Goal: Manage account settings

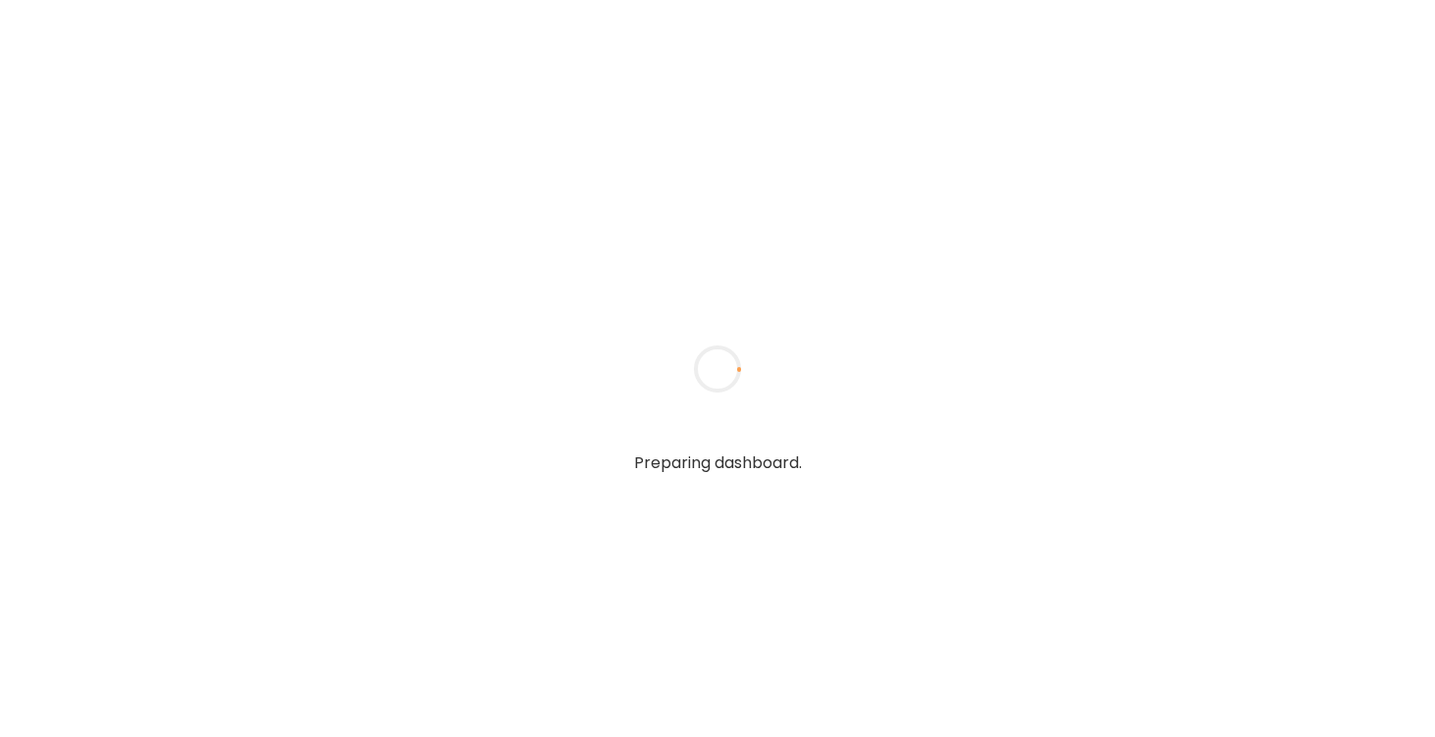
type textarea "**********"
type input "*********"
type input "**********"
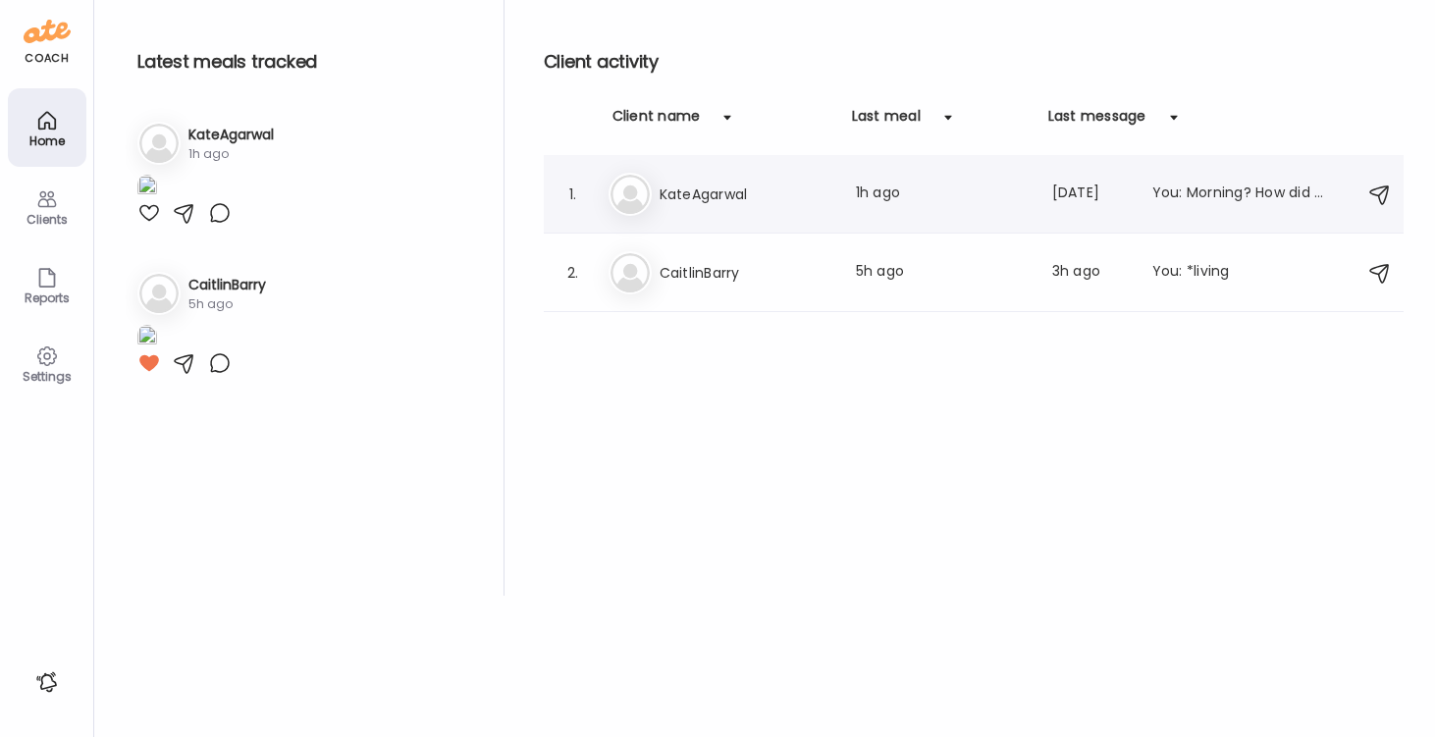
click at [587, 192] on div "1. Ka KateAgarwal Last meal: 1h ago Last message: [DATE] You: Morning? How did …" at bounding box center [974, 194] width 860 height 79
click at [661, 187] on h3 "KateAgarwal" at bounding box center [746, 195] width 173 height 24
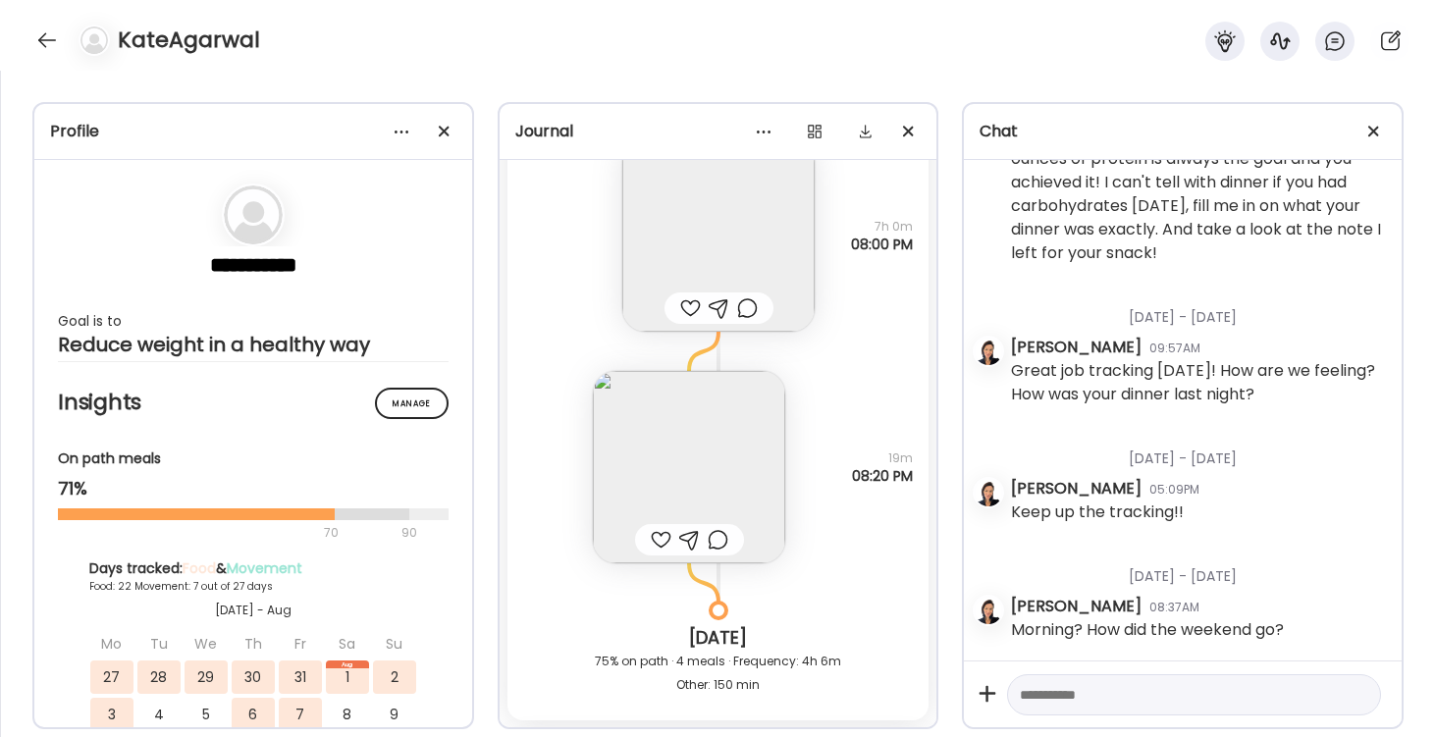
scroll to position [35849, 0]
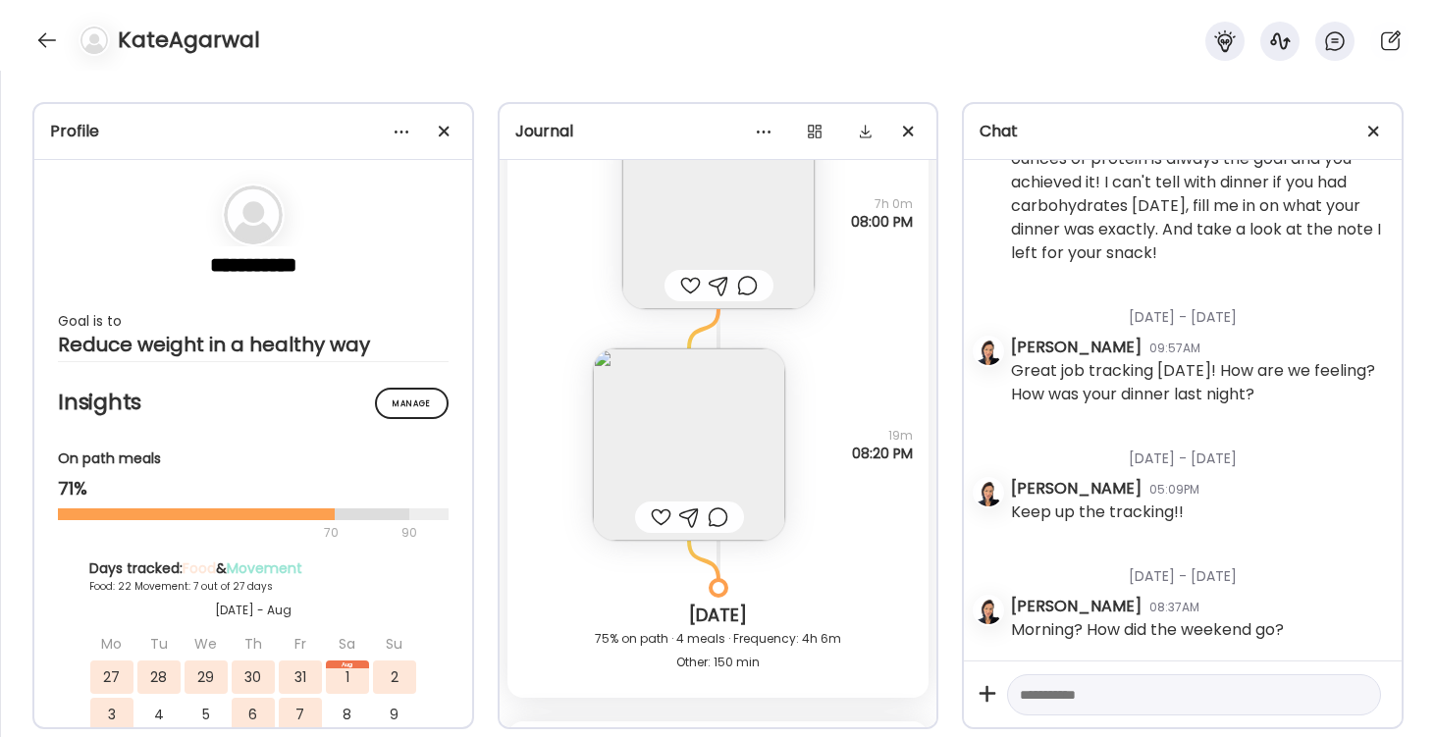
click at [700, 467] on img at bounding box center [689, 444] width 192 height 192
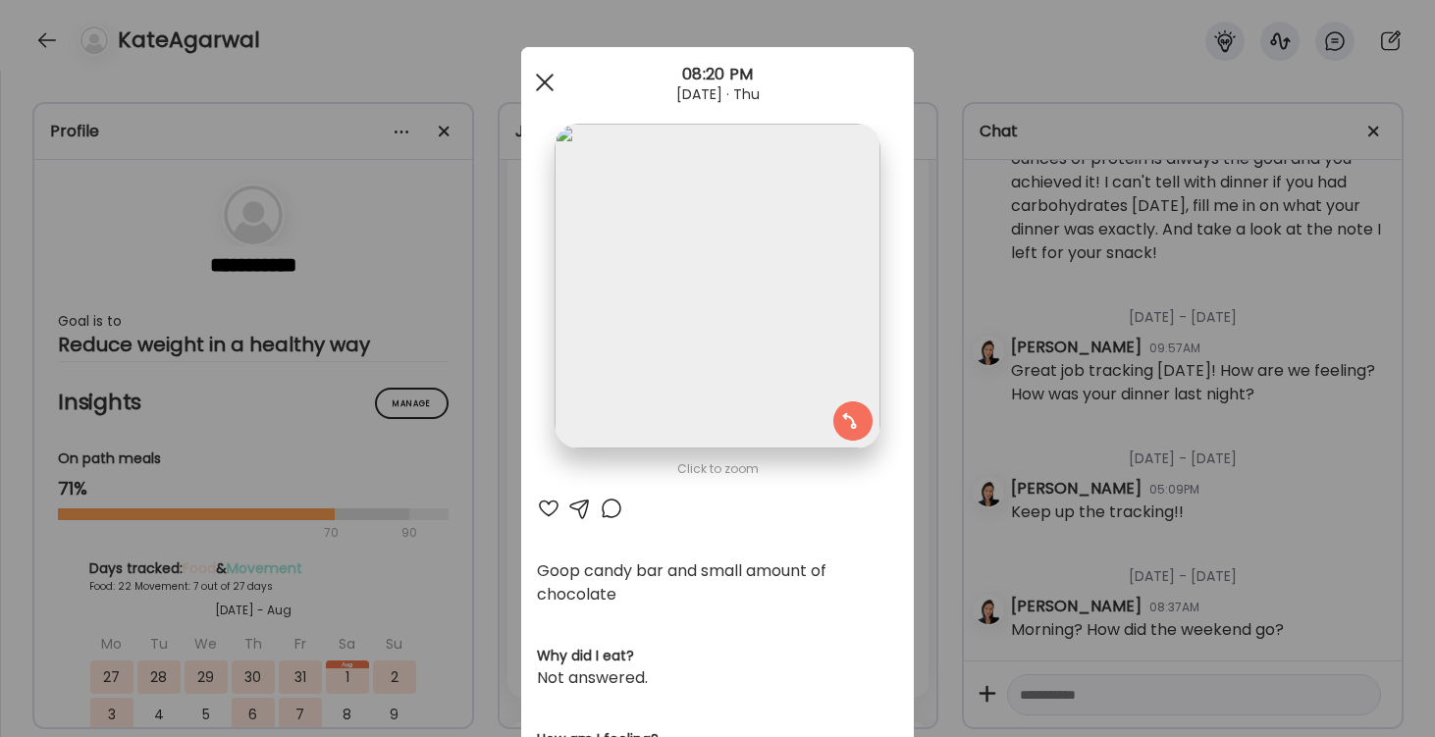
click at [544, 79] on div at bounding box center [544, 82] width 39 height 39
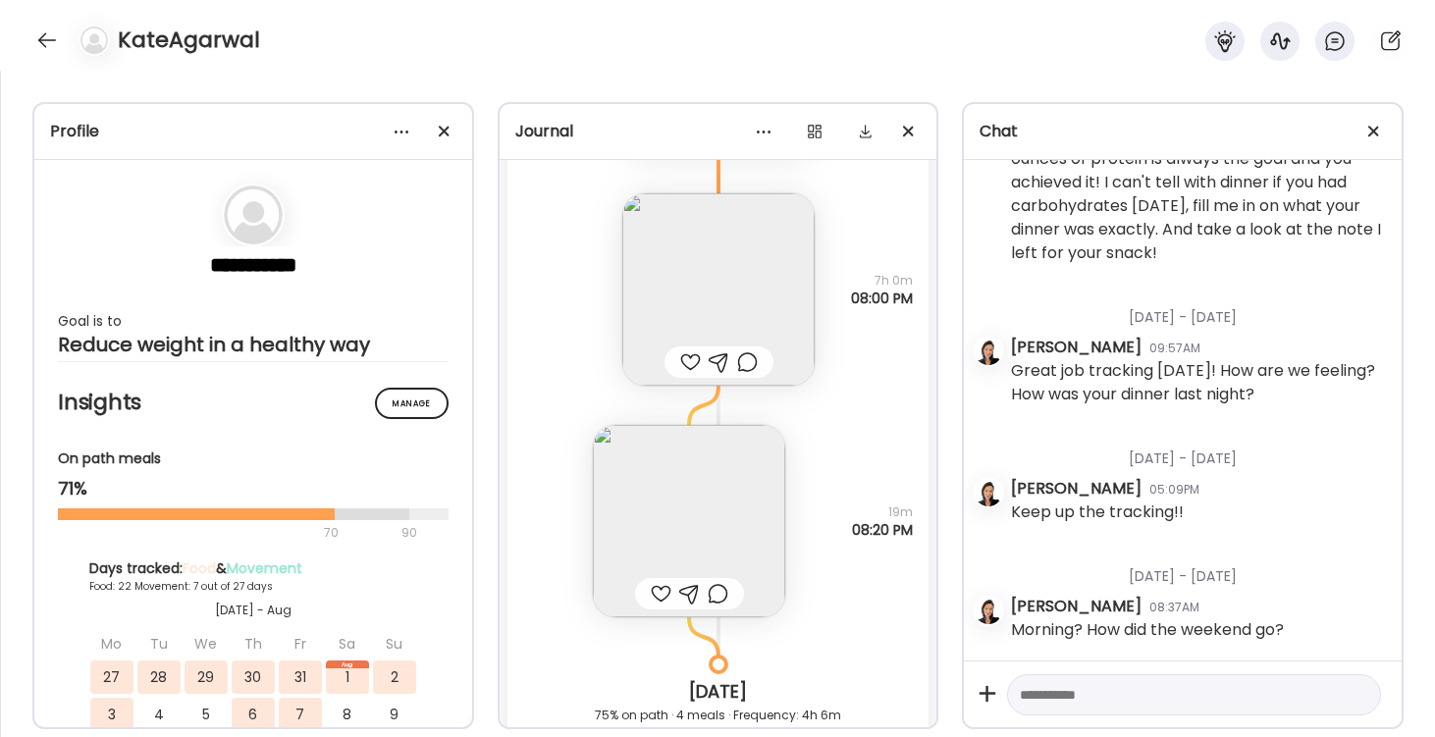
scroll to position [35758, 0]
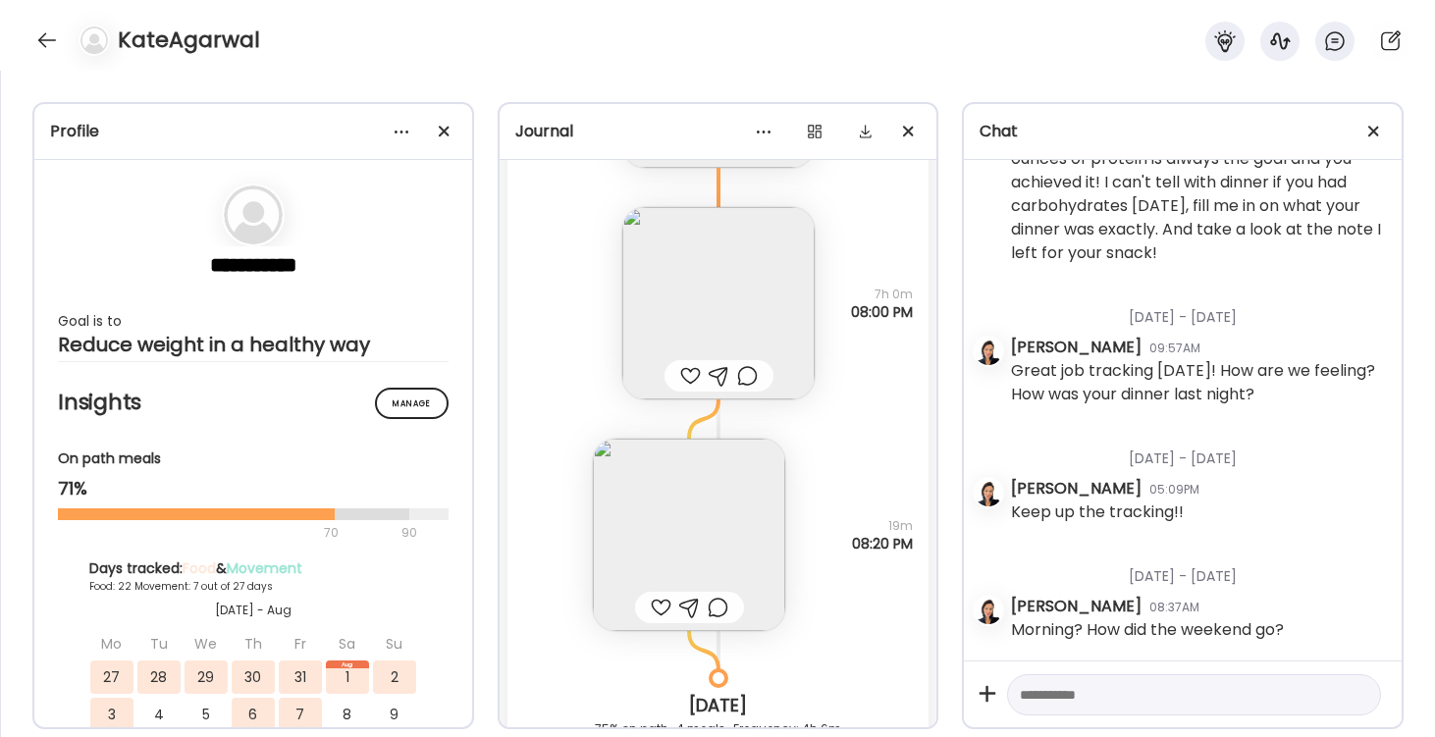
click at [740, 277] on img at bounding box center [718, 303] width 192 height 192
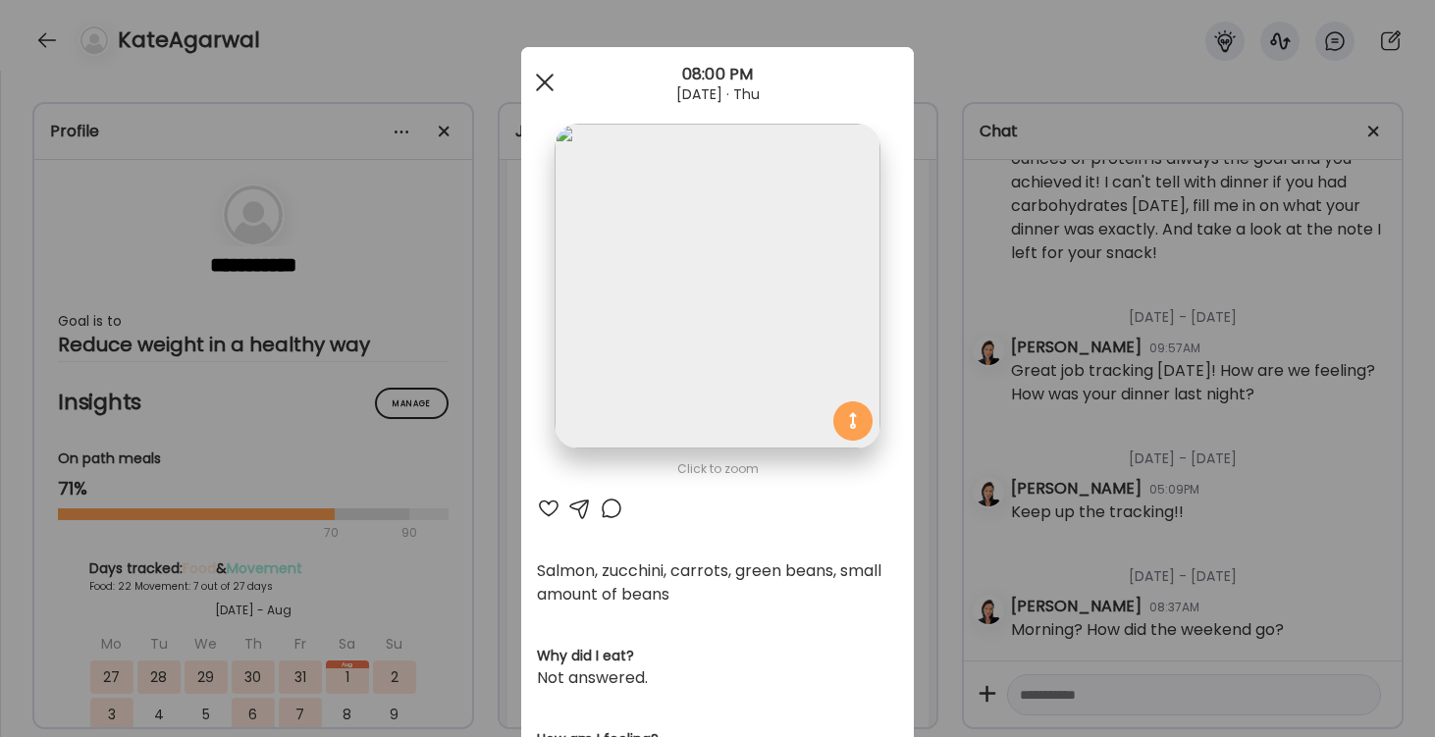
click at [549, 76] on div at bounding box center [544, 82] width 39 height 39
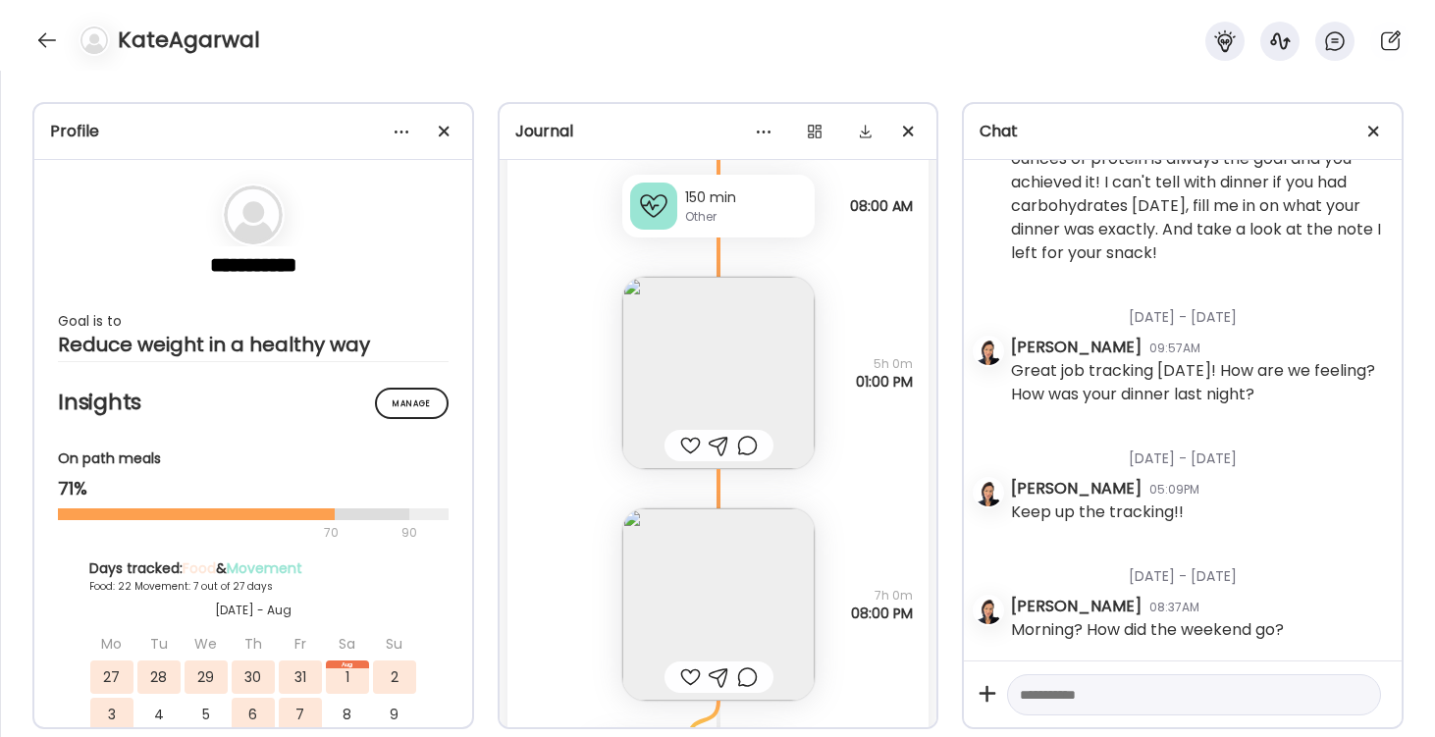
scroll to position [35449, 0]
click at [719, 342] on img at bounding box center [718, 381] width 192 height 192
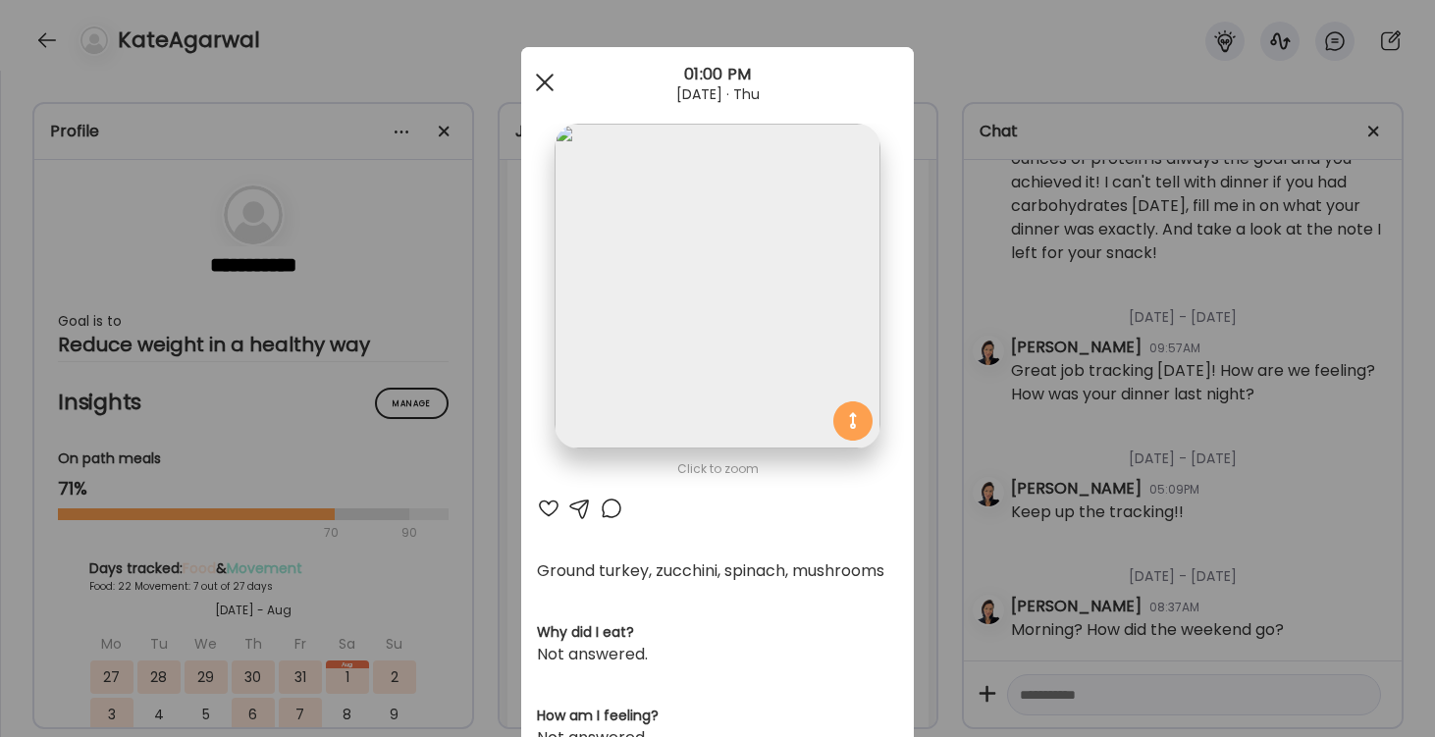
click at [551, 82] on div at bounding box center [544, 82] width 39 height 39
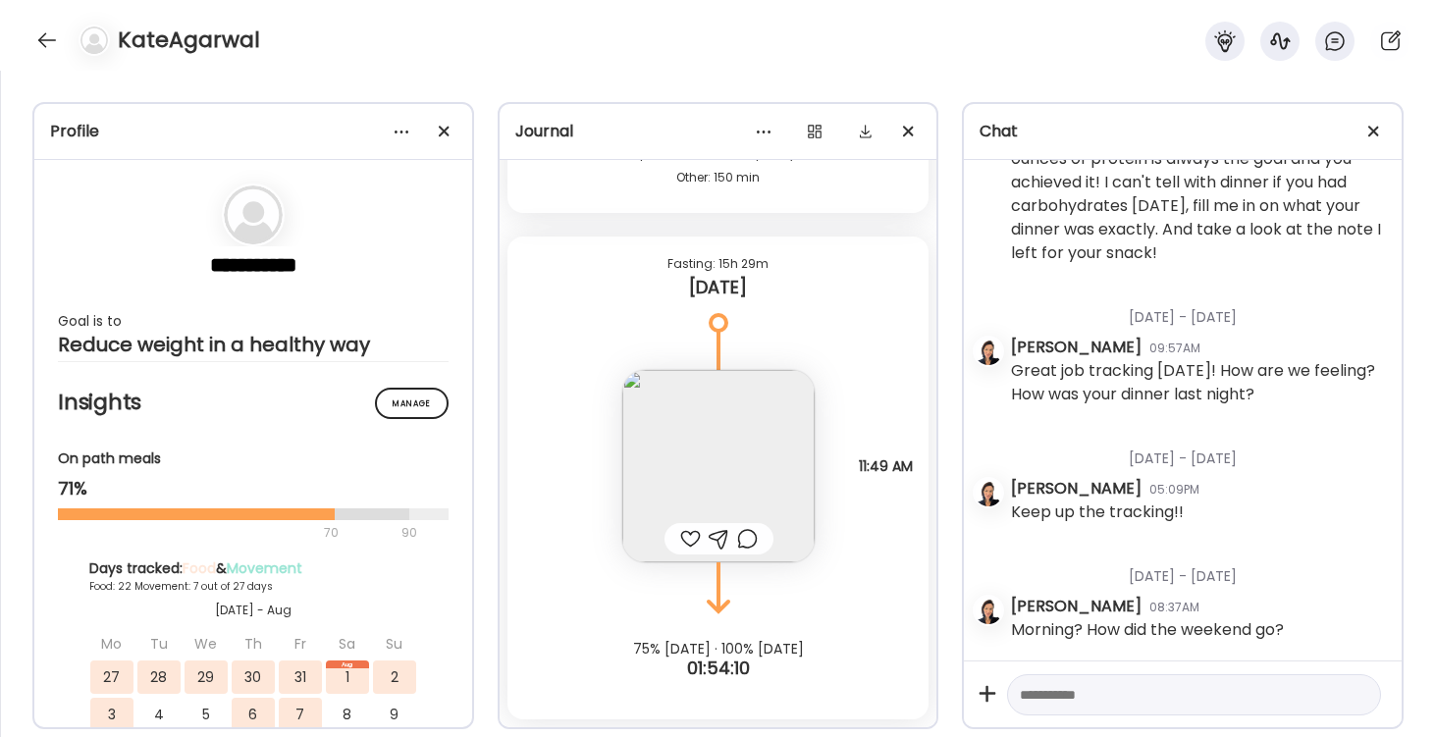
scroll to position [36333, 0]
click at [42, 43] on div at bounding box center [46, 40] width 31 height 31
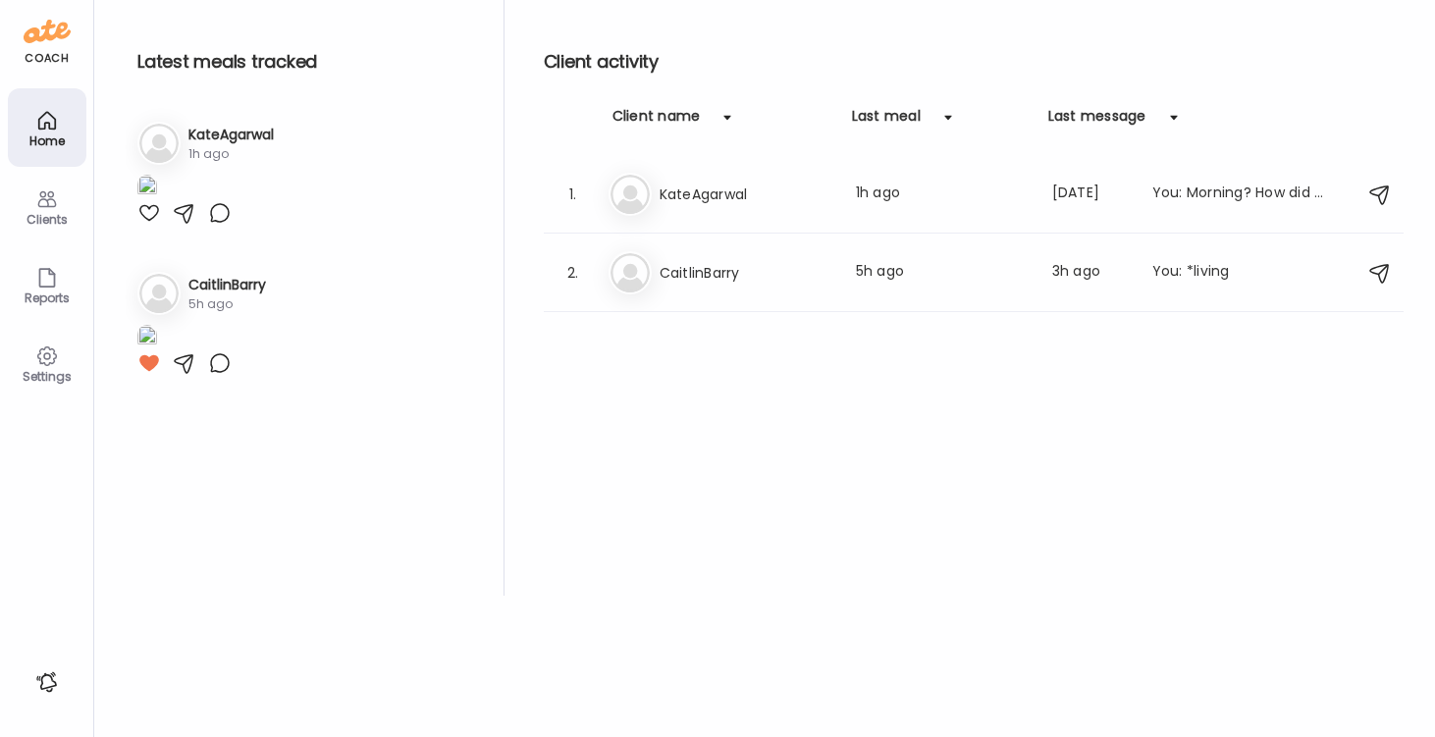
click at [145, 225] on div at bounding box center [149, 213] width 24 height 24
click at [57, 140] on div "Home" at bounding box center [47, 140] width 71 height 13
